Goal: Information Seeking & Learning: Learn about a topic

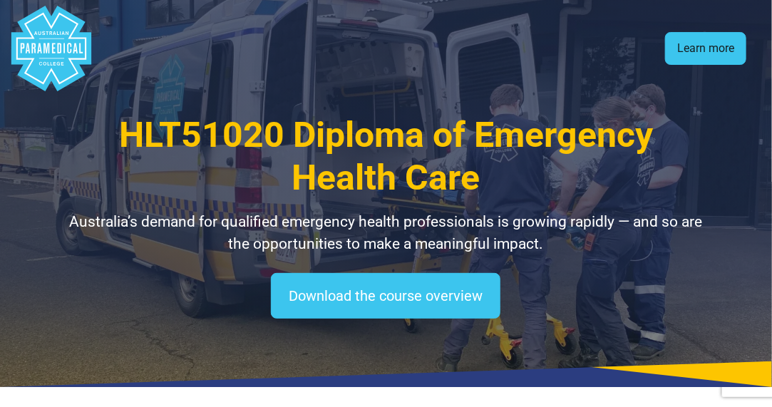
click at [710, 50] on link "Learn more" at bounding box center [705, 48] width 81 height 33
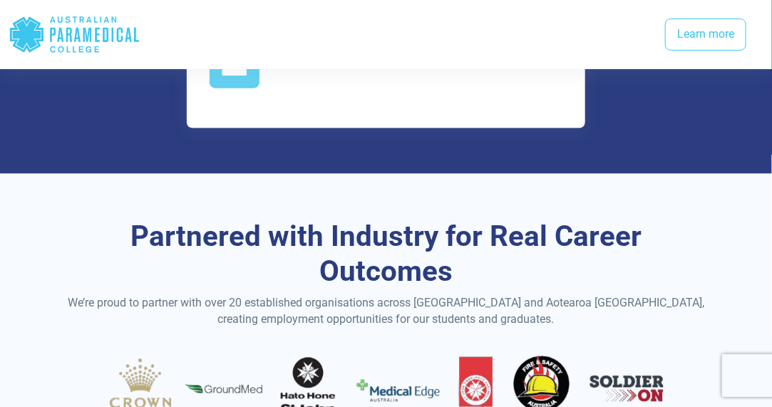
scroll to position [2384, 0]
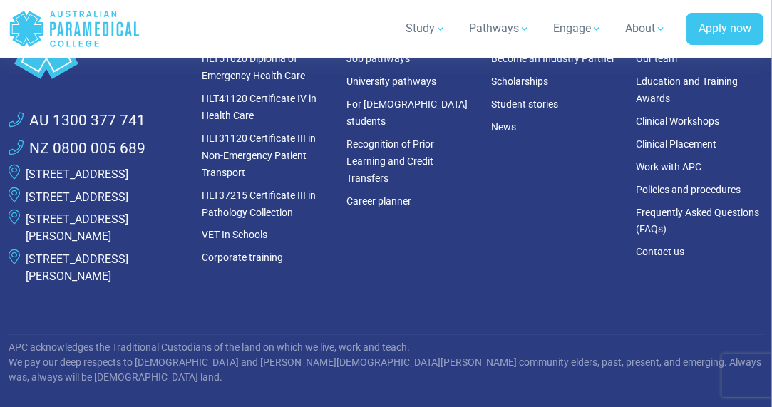
scroll to position [4533, 0]
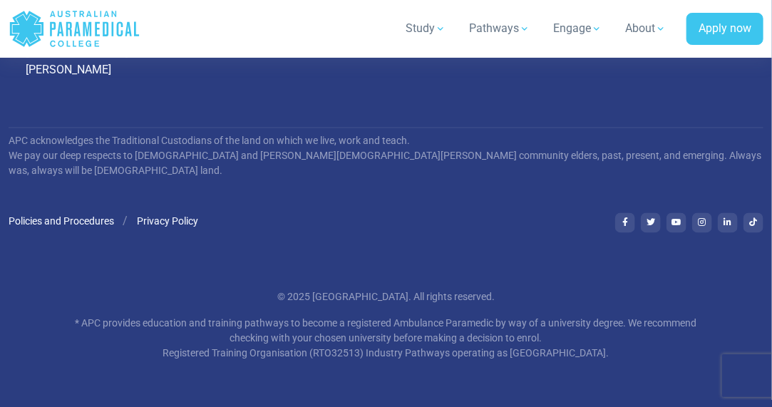
click at [386, 240] on div ".logo-block-c1{fill:#3CC5EE;} .logo-block-c2{fill:#FFF;} AU 1300 377 741 NZ 080…" at bounding box center [386, 76] width 772 height 660
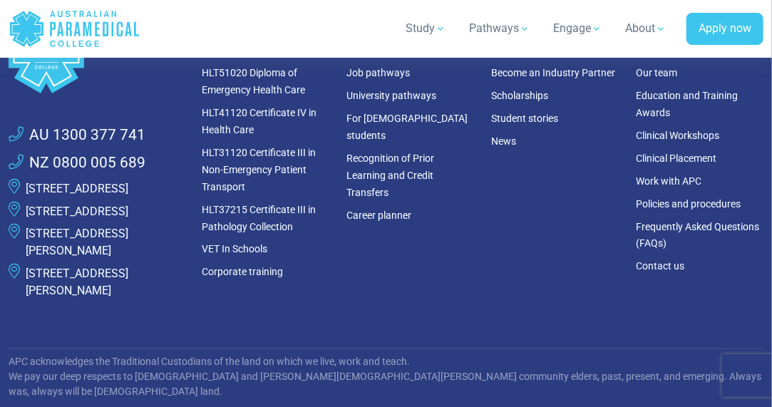
scroll to position [4248, 0]
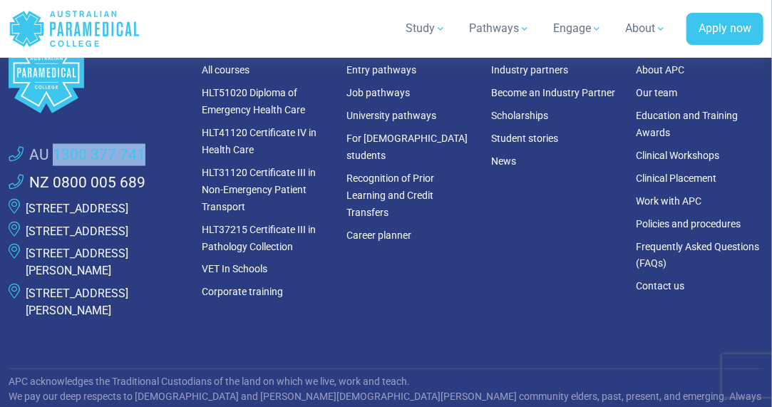
drag, startPoint x: 161, startPoint y: 165, endPoint x: 53, endPoint y: 156, distance: 108.6
click at [53, 156] on li "AU 1300 377 741" at bounding box center [97, 155] width 176 height 28
copy link "1300 377 741"
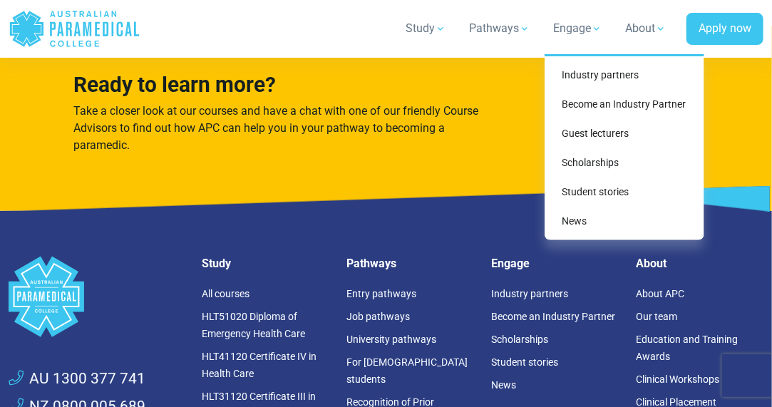
scroll to position [3856, 0]
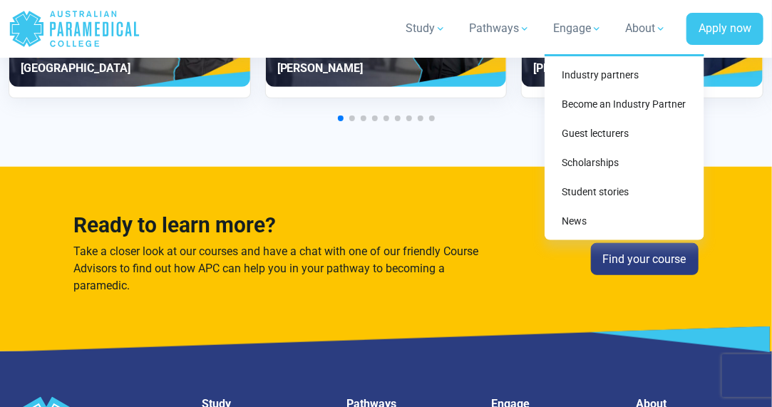
drag, startPoint x: 552, startPoint y: 216, endPoint x: 500, endPoint y: 124, distance: 105.3
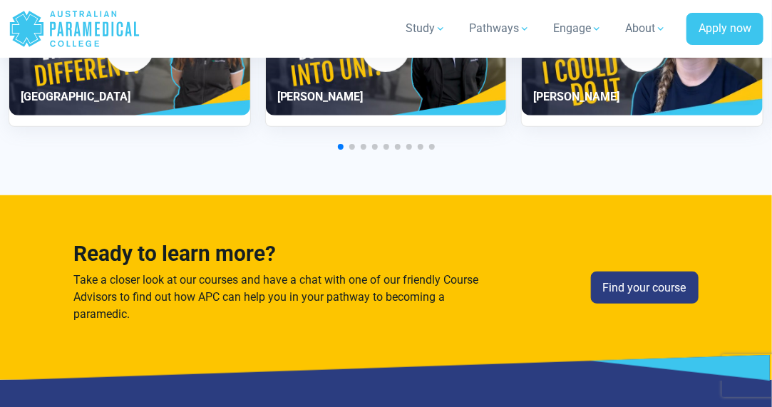
click at [426, 205] on div "Ready to learn more? Take a closer look at our courses and have a chat with one…" at bounding box center [386, 287] width 772 height 185
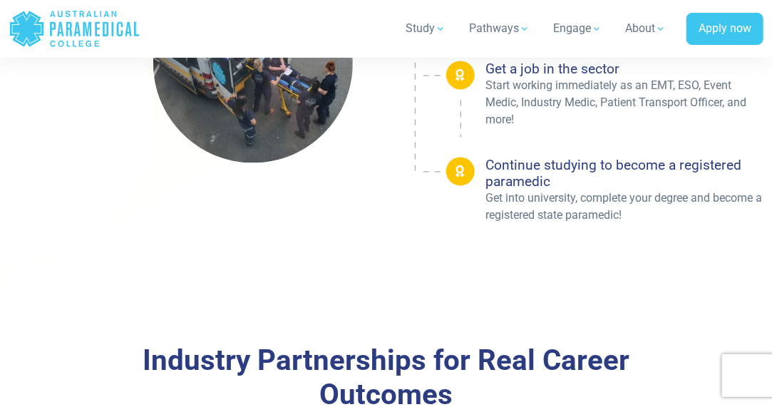
drag, startPoint x: 470, startPoint y: 217, endPoint x: 505, endPoint y: 0, distance: 220.1
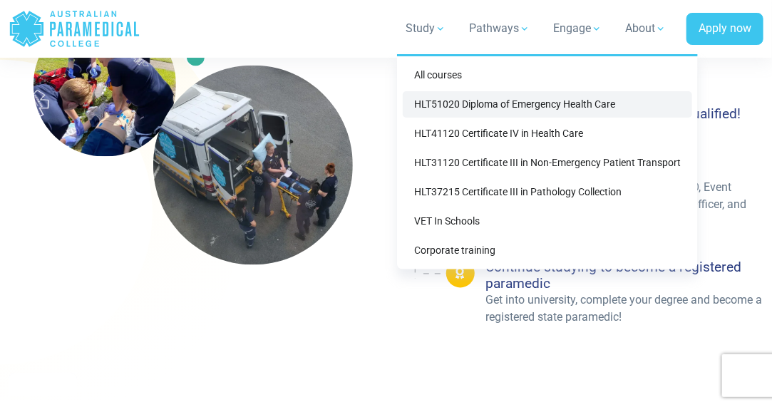
click at [517, 108] on link "HLT51020 Diploma of Emergency Health Care" at bounding box center [547, 104] width 289 height 26
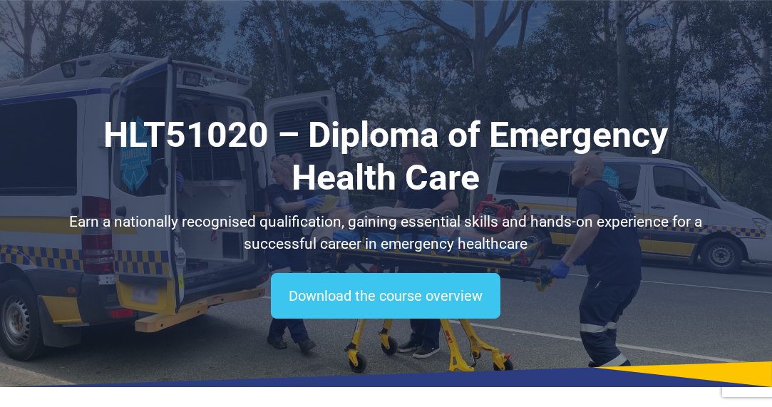
click at [420, 273] on link "Download the course overview" at bounding box center [385, 296] width 229 height 46
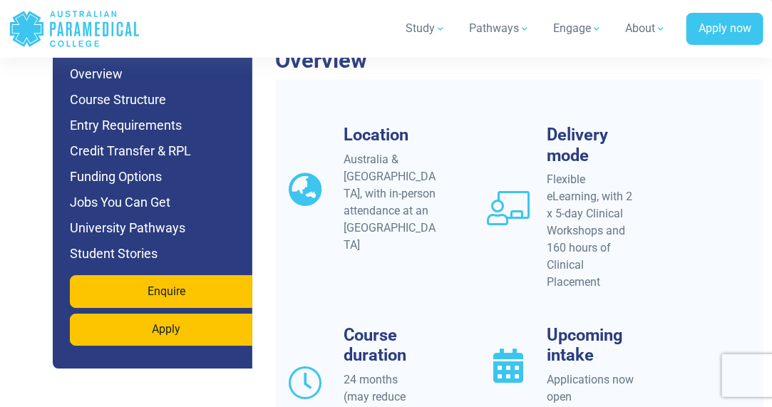
scroll to position [1457, 0]
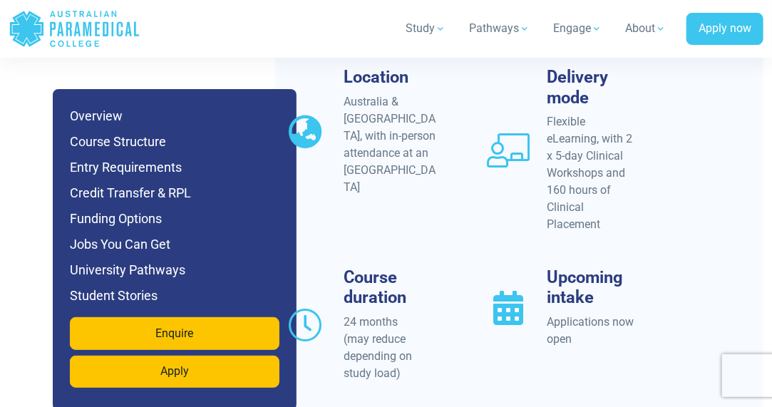
click at [434, 182] on div "Location Australia & [GEOGRAPHIC_DATA], with in-person attendance at an APC Cam…" at bounding box center [376, 150] width 203 height 166
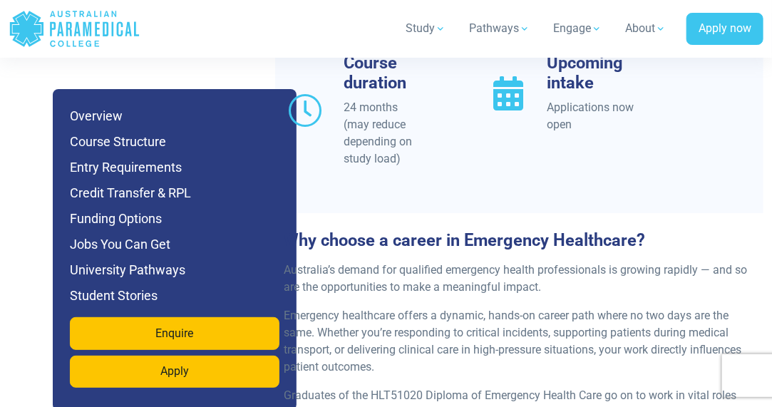
drag, startPoint x: 414, startPoint y: 99, endPoint x: 415, endPoint y: 290, distance: 191.0
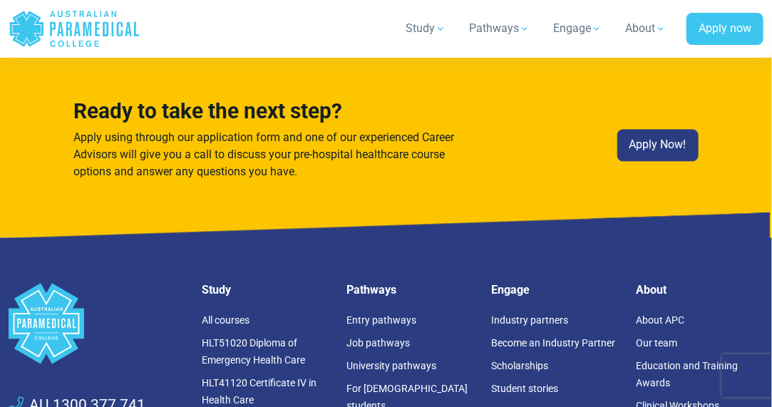
scroll to position [10114, 0]
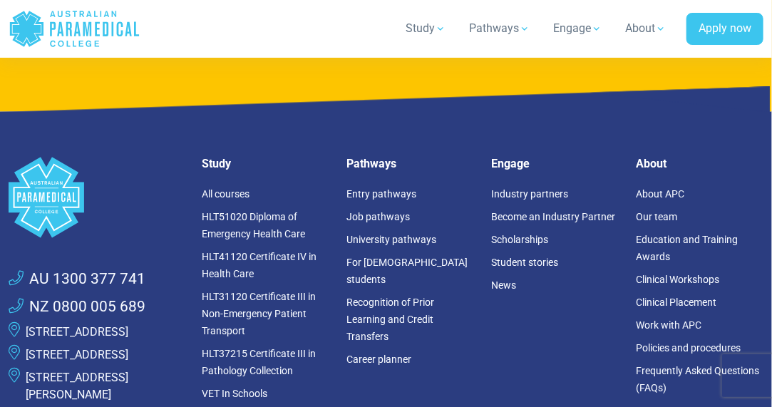
drag, startPoint x: 98, startPoint y: 164, endPoint x: 20, endPoint y: 151, distance: 79.4
click at [20, 321] on li "[STREET_ADDRESS]" at bounding box center [97, 332] width 176 height 23
copy li "[STREET_ADDRESS]"
